Goal: Browse casually: Explore the website without a specific task or goal

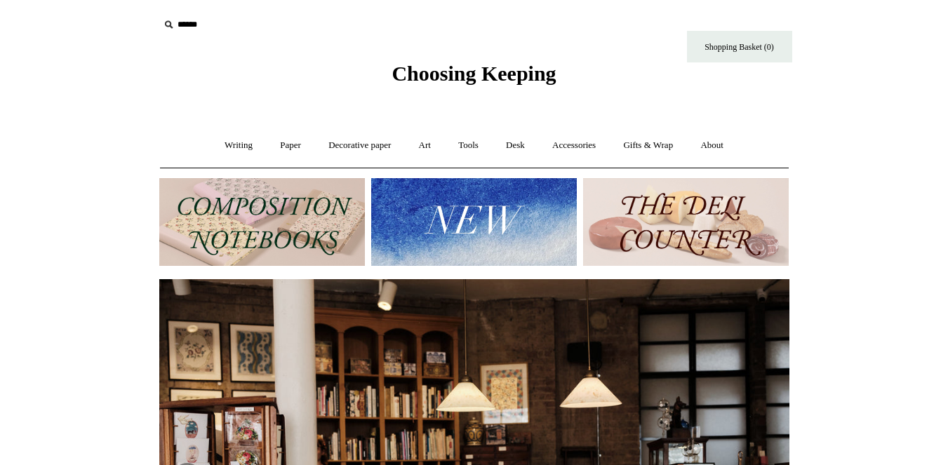
click at [483, 216] on img at bounding box center [474, 222] width 206 height 88
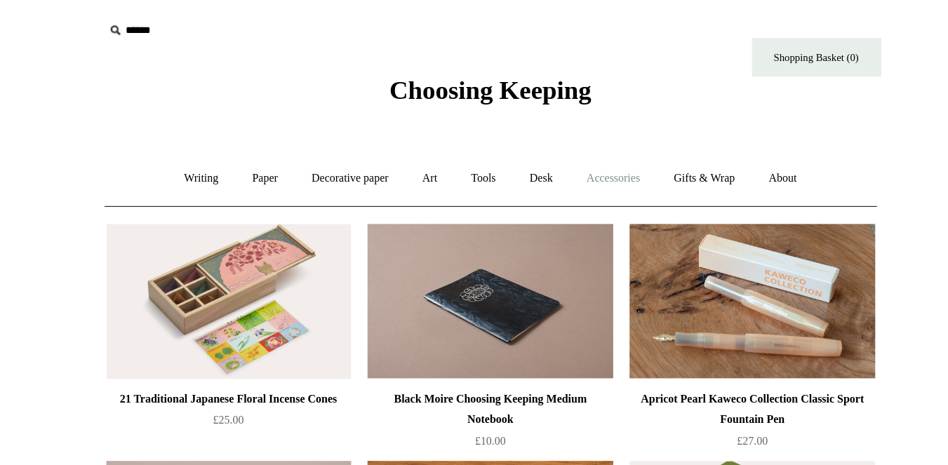
click at [579, 147] on link "Accessories +" at bounding box center [573, 145] width 69 height 37
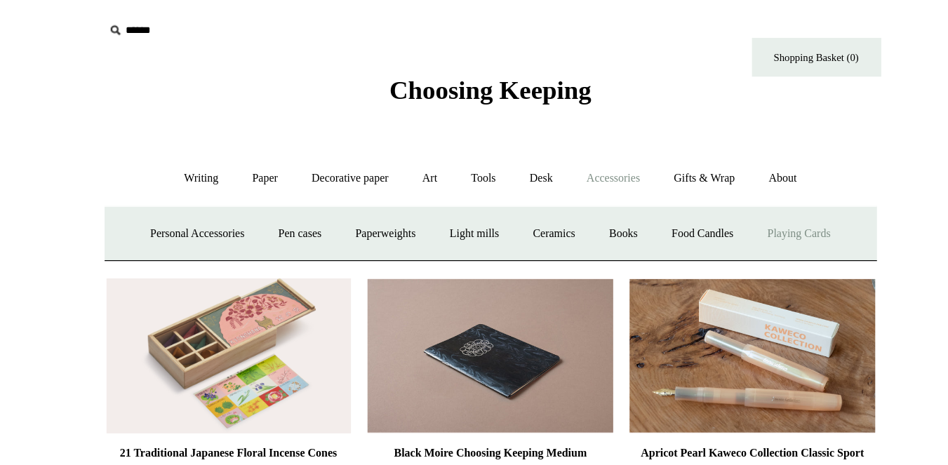
click at [714, 193] on link "Playing Cards" at bounding box center [725, 190] width 76 height 37
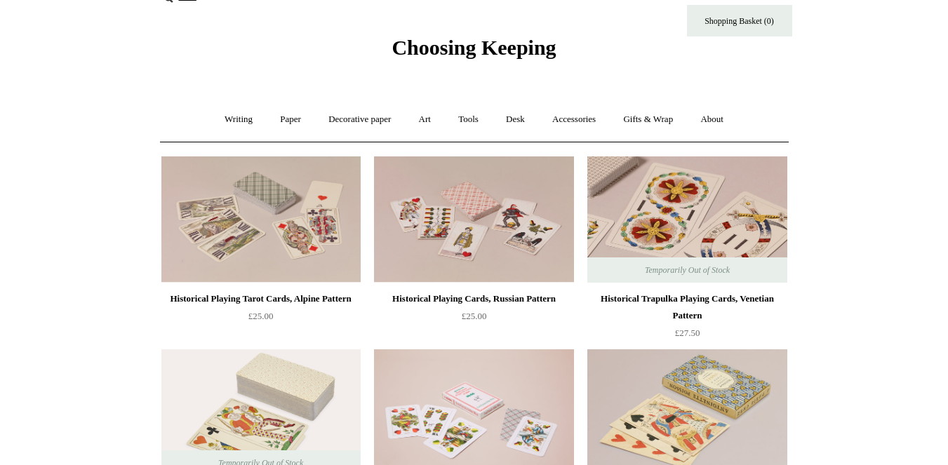
scroll to position [27, 0]
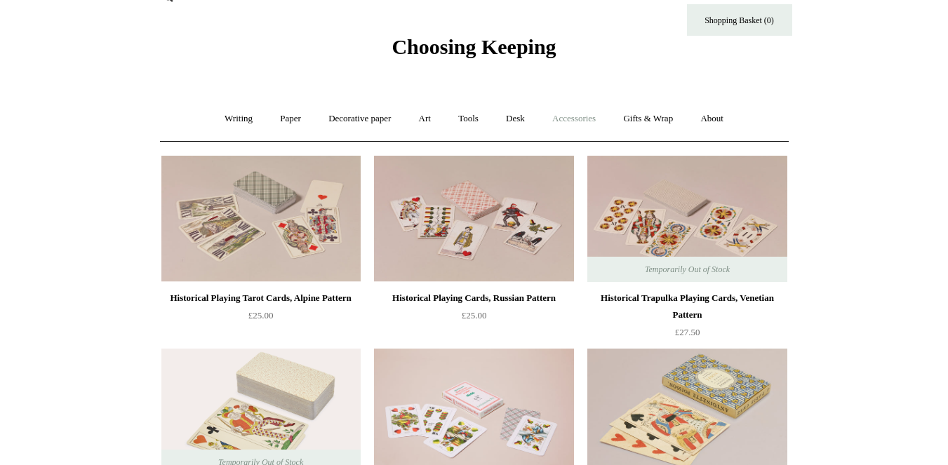
click at [592, 114] on link "Accessories +" at bounding box center [573, 118] width 69 height 37
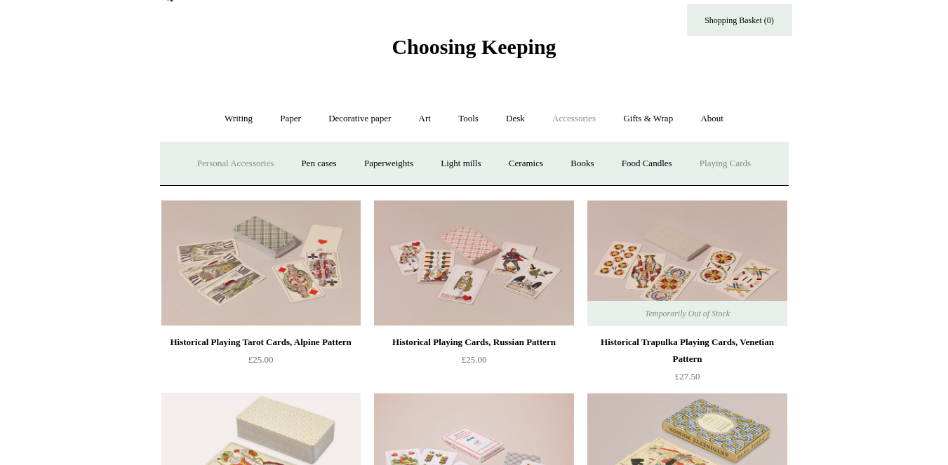
click at [238, 163] on link "Personal Accessories +" at bounding box center [235, 163] width 102 height 37
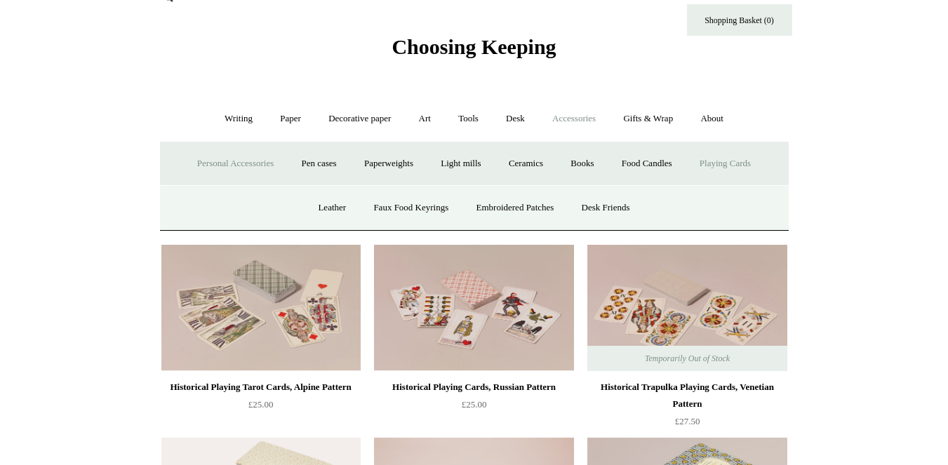
click at [238, 163] on link "Personal Accessories -" at bounding box center [235, 163] width 102 height 37
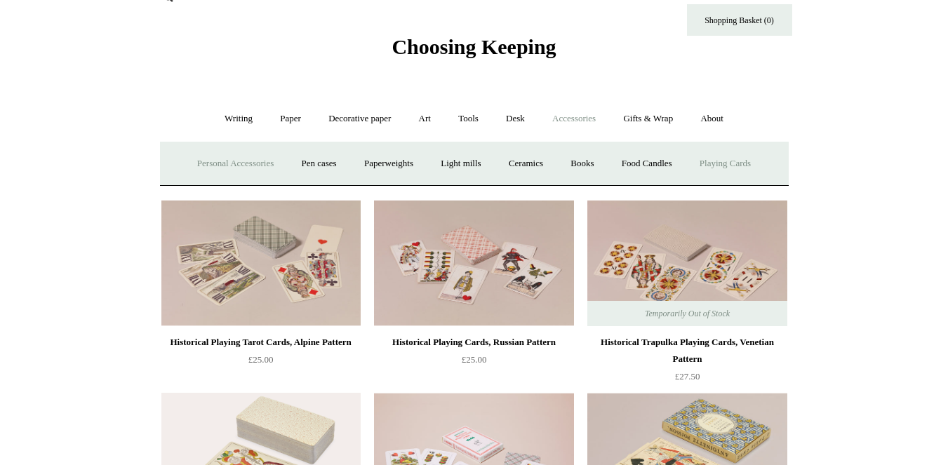
click at [198, 161] on link "Personal Accessories +" at bounding box center [235, 163] width 102 height 37
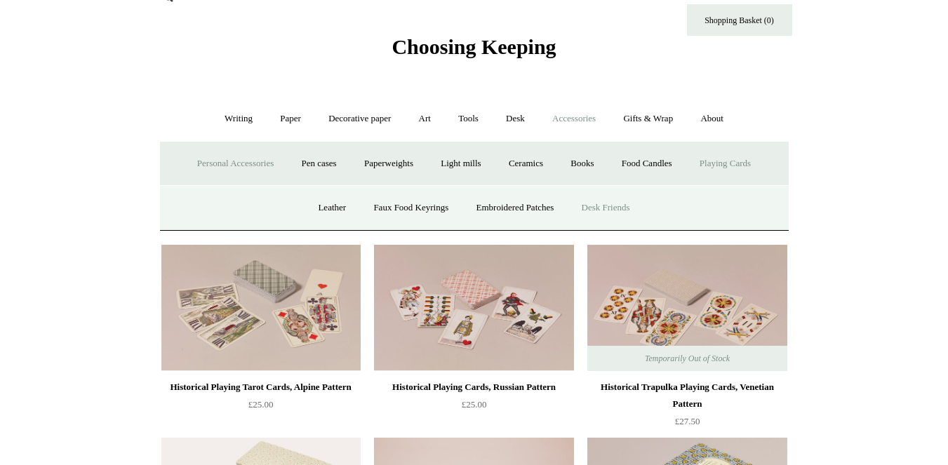
click at [592, 204] on link "Desk Friends" at bounding box center [606, 207] width 74 height 37
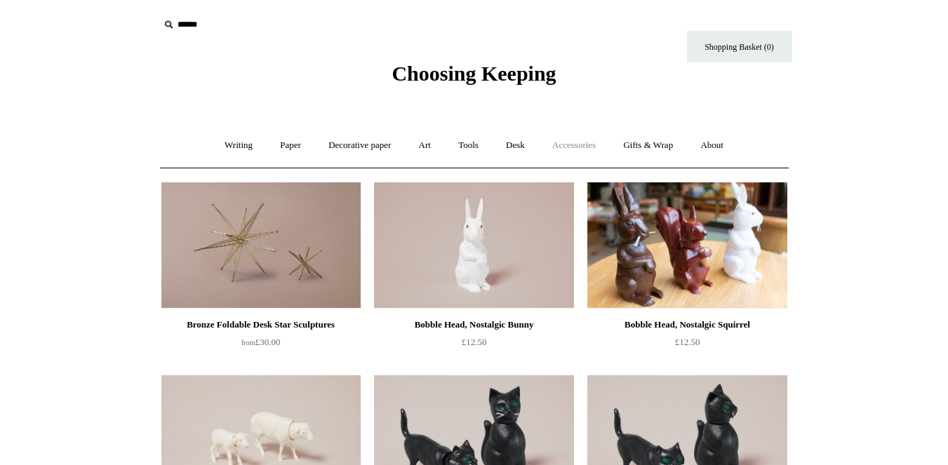
click at [584, 150] on link "Accessories +" at bounding box center [573, 145] width 69 height 37
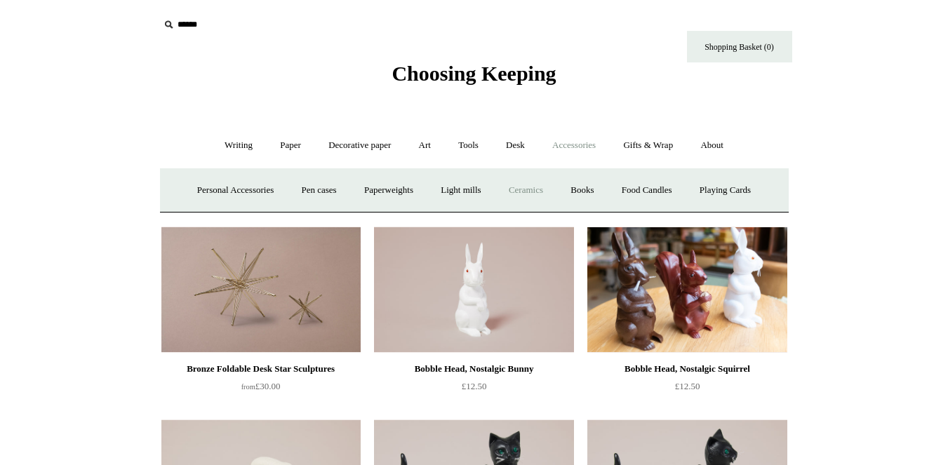
click at [527, 188] on link "Ceramics +" at bounding box center [526, 190] width 60 height 37
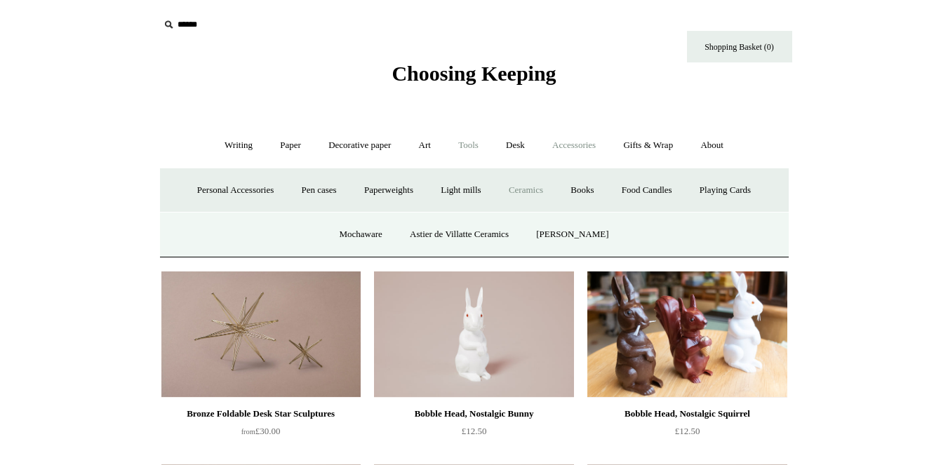
click at [481, 142] on link "Tools +" at bounding box center [468, 145] width 46 height 37
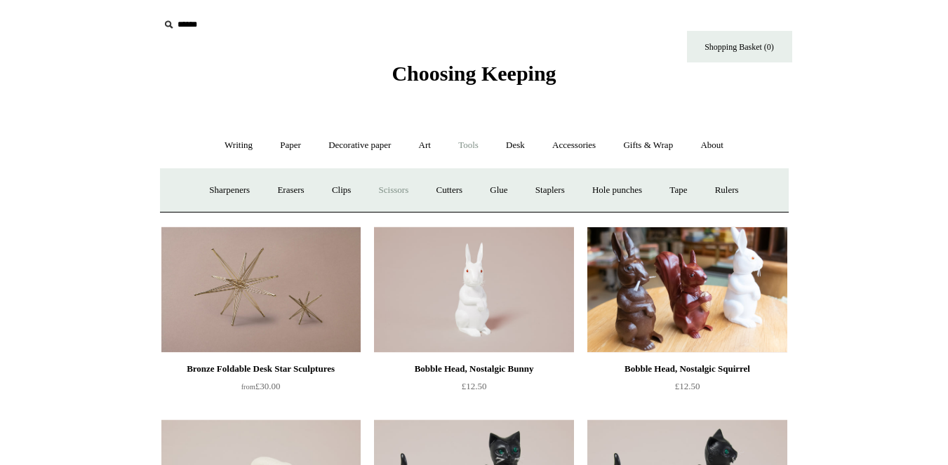
click at [385, 191] on link "Scissors" at bounding box center [393, 190] width 55 height 37
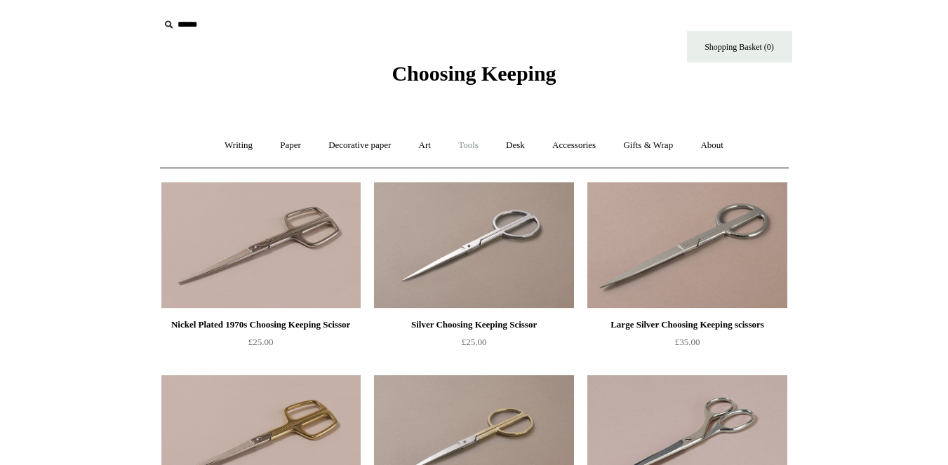
click at [470, 147] on link "Tools +" at bounding box center [468, 145] width 46 height 37
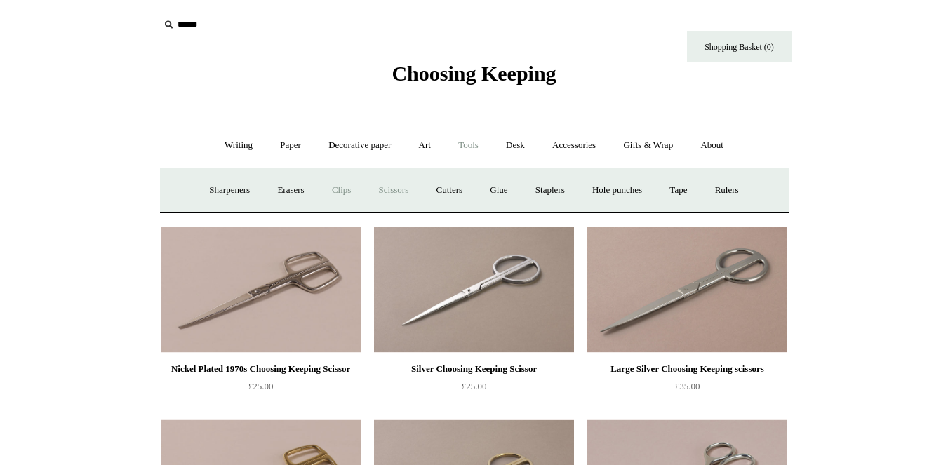
click at [333, 189] on link "Clips +" at bounding box center [341, 190] width 44 height 37
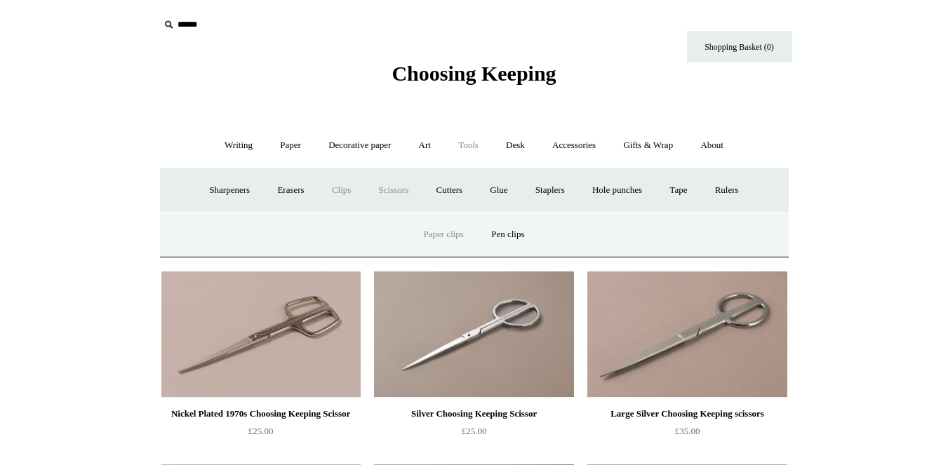
click at [432, 229] on link "Paper clips" at bounding box center [443, 234] width 65 height 37
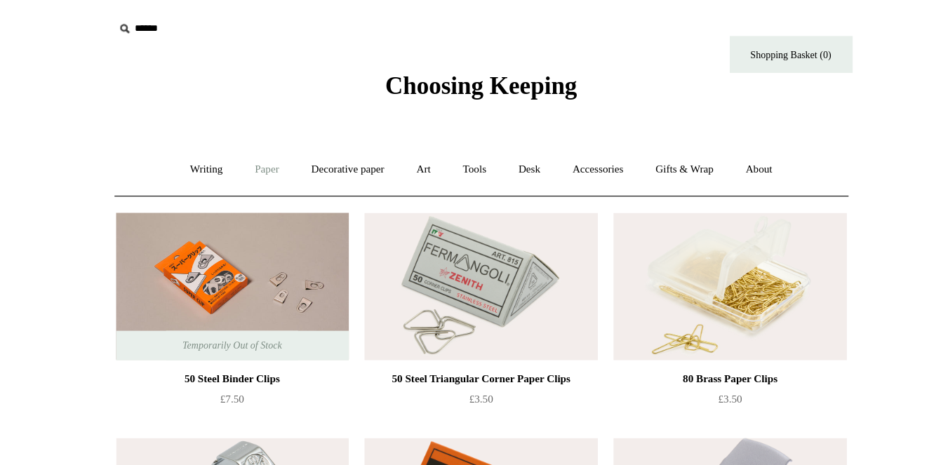
click at [286, 148] on link "Paper +" at bounding box center [290, 145] width 46 height 37
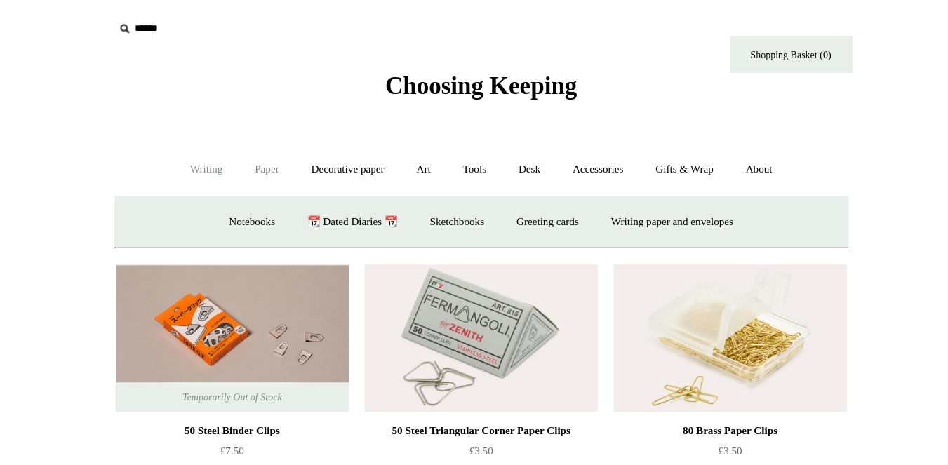
click at [237, 149] on link "Writing +" at bounding box center [238, 145] width 53 height 37
click at [425, 147] on link "Art +" at bounding box center [424, 145] width 37 height 37
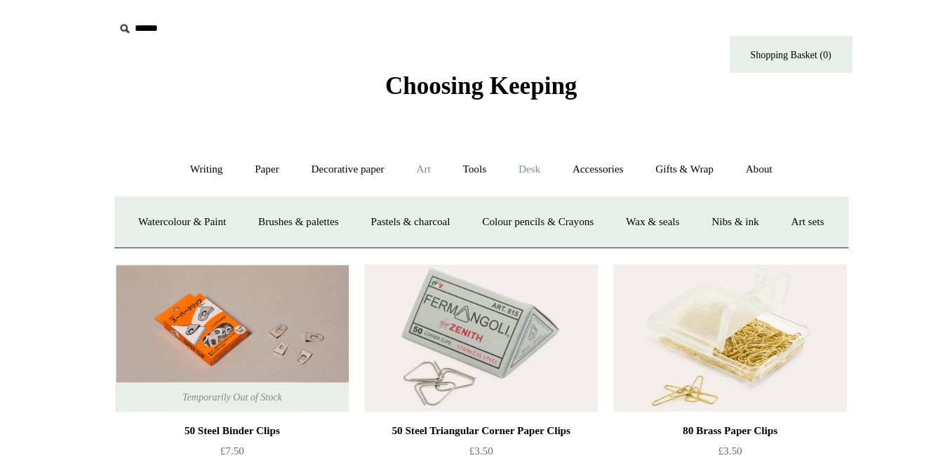
click at [511, 149] on link "Desk +" at bounding box center [515, 145] width 44 height 37
click at [365, 191] on link "Boxes & archiving" at bounding box center [384, 190] width 94 height 37
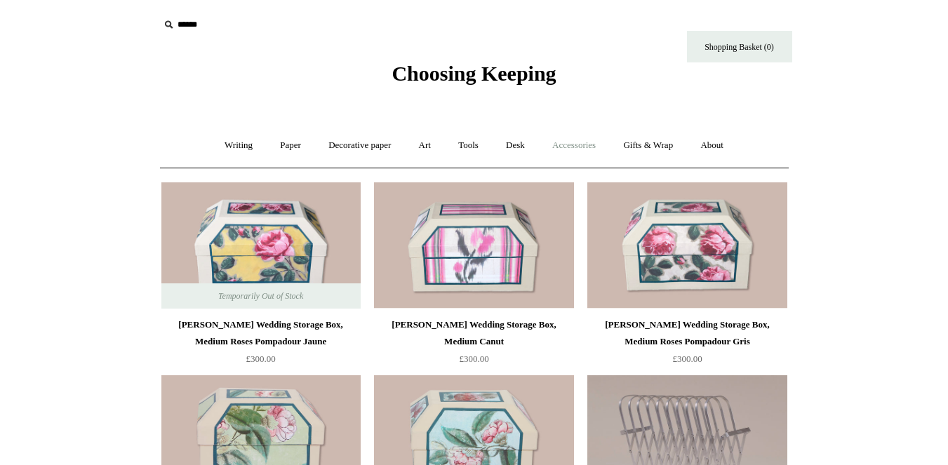
click at [571, 152] on link "Accessories +" at bounding box center [573, 145] width 69 height 37
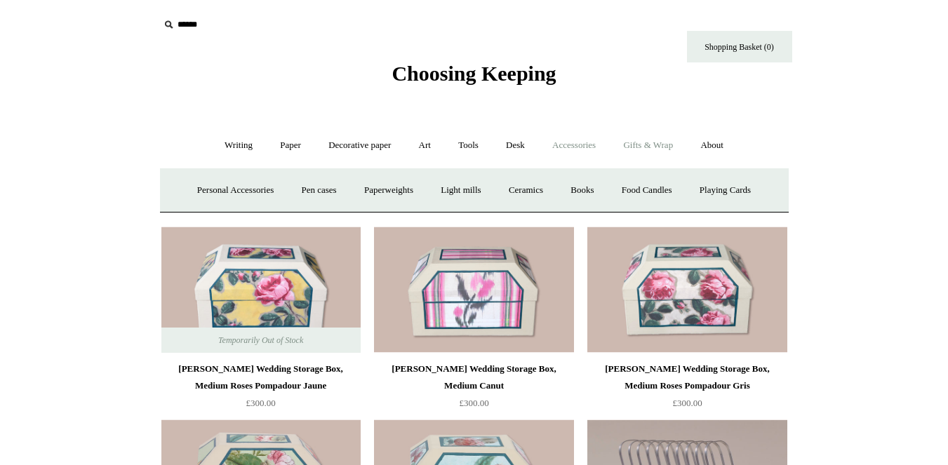
click at [669, 155] on link "Gifts & Wrap +" at bounding box center [647, 145] width 75 height 37
click at [638, 189] on link "Stickers" at bounding box center [620, 190] width 55 height 37
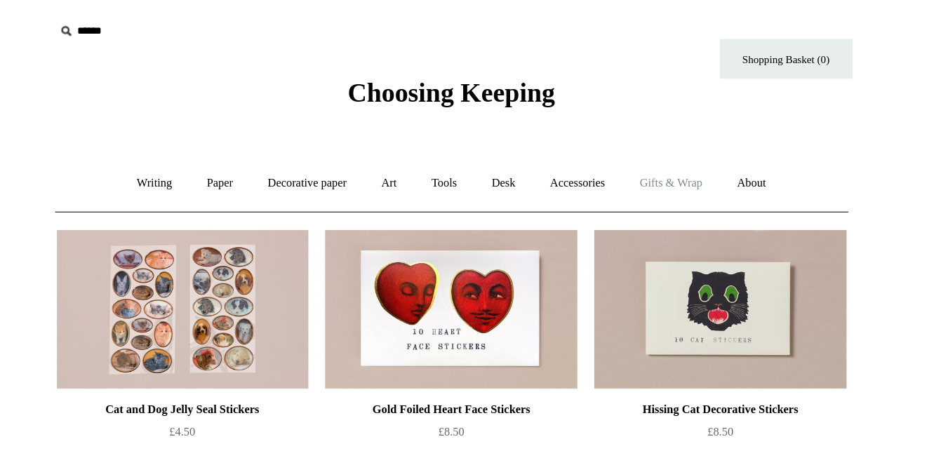
click at [647, 142] on link "Gifts & Wrap +" at bounding box center [647, 145] width 75 height 37
